Goal: Submit feedback/report problem

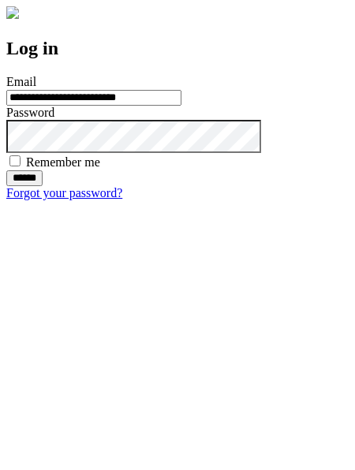
type input "**********"
click at [43, 186] on input "******" at bounding box center [24, 178] width 36 height 16
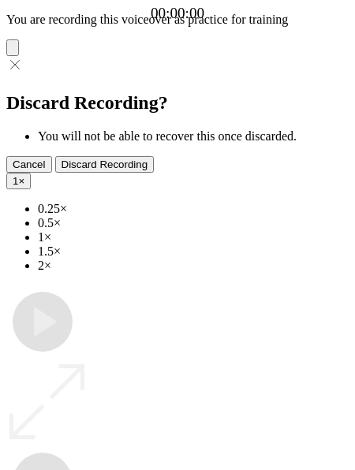
type input "**********"
